Goal: Navigation & Orientation: Find specific page/section

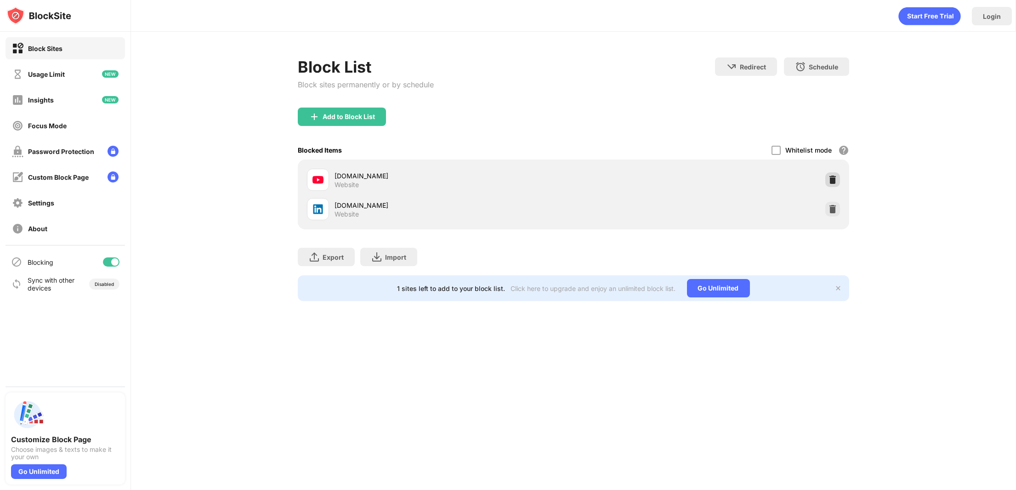
click at [832, 175] on img at bounding box center [832, 179] width 9 height 9
